Goal: Task Accomplishment & Management: Complete application form

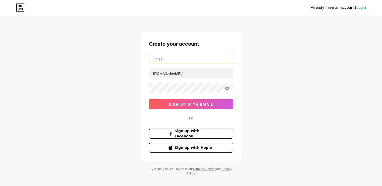
click at [181, 57] on input "text" at bounding box center [191, 59] width 84 height 10
type input "[EMAIL_ADDRESS][DOMAIN_NAME]"
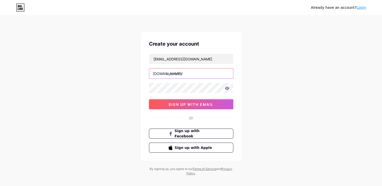
click at [186, 72] on input "text" at bounding box center [191, 74] width 84 height 10
type input "quape"
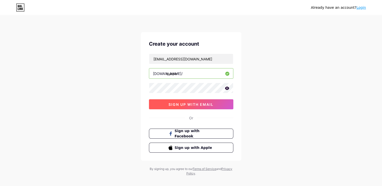
click at [179, 104] on span "sign up with email" at bounding box center [190, 104] width 45 height 4
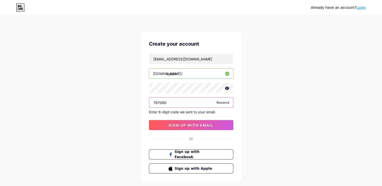
type input "767080"
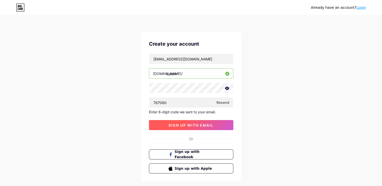
click at [193, 123] on span "sign up with email" at bounding box center [190, 125] width 45 height 4
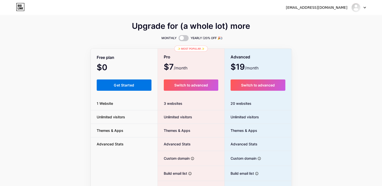
click at [127, 85] on span "Get Started" at bounding box center [124, 85] width 20 height 4
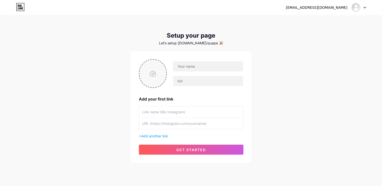
click at [152, 82] on input "file" at bounding box center [152, 74] width 27 height 28
type input "C:\fakepath\quape-logo.jpg"
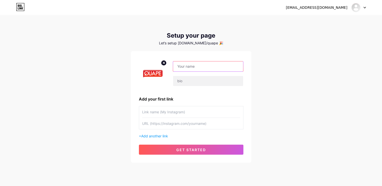
click at [201, 67] on input "text" at bounding box center [208, 67] width 70 height 10
type input "Quape"
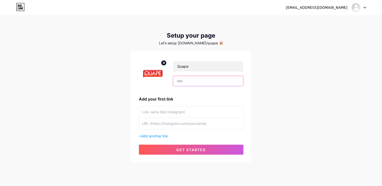
click at [190, 78] on input "text" at bounding box center [208, 81] width 70 height 10
paste input "Founded in [DATE], QUAPE is a trusted pioneer in web design and hosting in [GEO…"
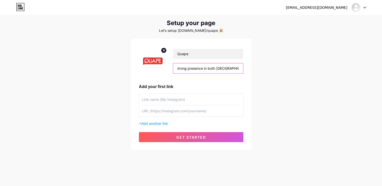
type input "Founded in [DATE], QUAPE is a trusted pioneer in web design and hosting in [GEO…"
click at [161, 101] on input "text" at bounding box center [191, 99] width 98 height 11
type input "Website"
paste input "[URL][DOMAIN_NAME]"
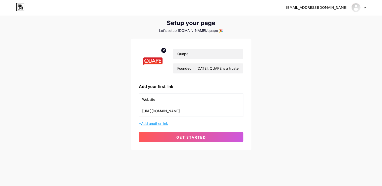
type input "[URL][DOMAIN_NAME]"
click at [161, 123] on span "Add another link" at bounding box center [154, 124] width 27 height 4
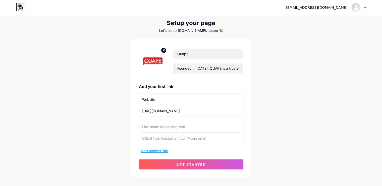
scroll to position [38, 0]
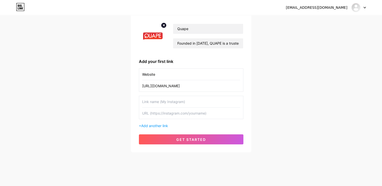
click at [170, 103] on input "text" at bounding box center [191, 101] width 98 height 11
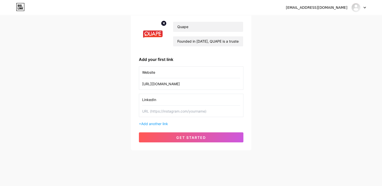
type input "LinkedIn"
click at [184, 110] on input "text" at bounding box center [191, 111] width 98 height 11
paste input "[URL][DOMAIN_NAME]"
type input "[URL][DOMAIN_NAME]"
click at [153, 122] on span "Add another link" at bounding box center [154, 124] width 27 height 4
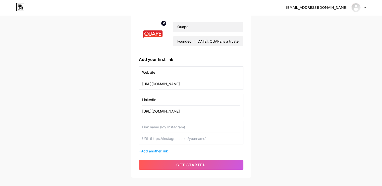
click at [160, 124] on input "text" at bounding box center [191, 127] width 98 height 11
paste input "[URL][DOMAIN_NAME]"
type input "[URL][DOMAIN_NAME]"
type input "Facebook"
paste input "[URL][DOMAIN_NAME]"
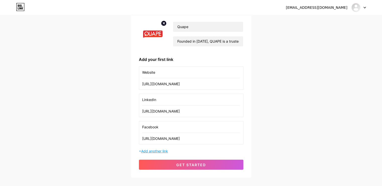
type input "[URL][DOMAIN_NAME]"
click at [161, 150] on span "Add another link" at bounding box center [154, 151] width 27 height 4
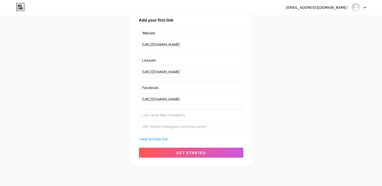
scroll to position [79, 0]
click at [179, 114] on input "text" at bounding box center [191, 114] width 98 height 11
type input "Goodfirm"
paste input "[URL][DOMAIN_NAME]"
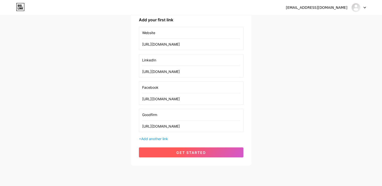
type input "[URL][DOMAIN_NAME]"
click at [185, 153] on span "get started" at bounding box center [191, 153] width 30 height 4
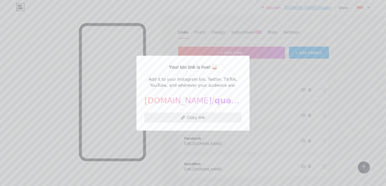
click at [196, 118] on button "Copy link" at bounding box center [192, 118] width 97 height 10
click at [194, 117] on button "Copy link" at bounding box center [192, 118] width 97 height 10
